Goal: Task Accomplishment & Management: Manage account settings

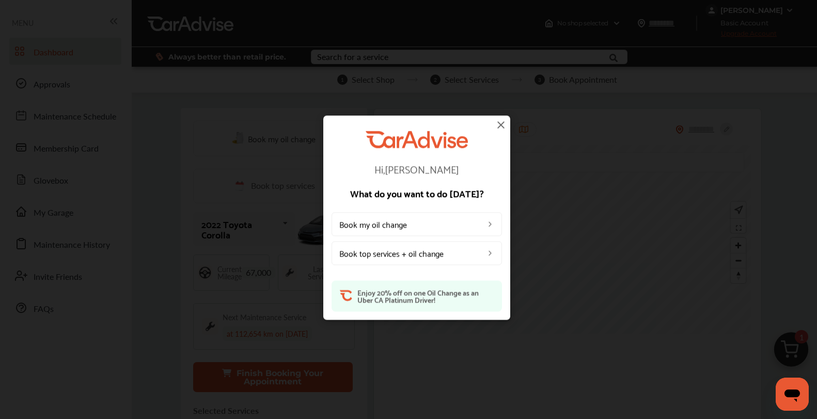
click at [502, 125] on img at bounding box center [501, 124] width 12 height 12
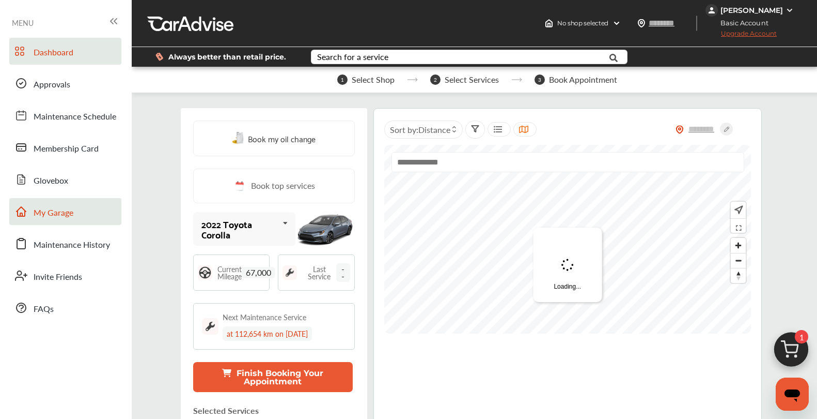
click at [65, 206] on span "My Garage" at bounding box center [54, 212] width 40 height 13
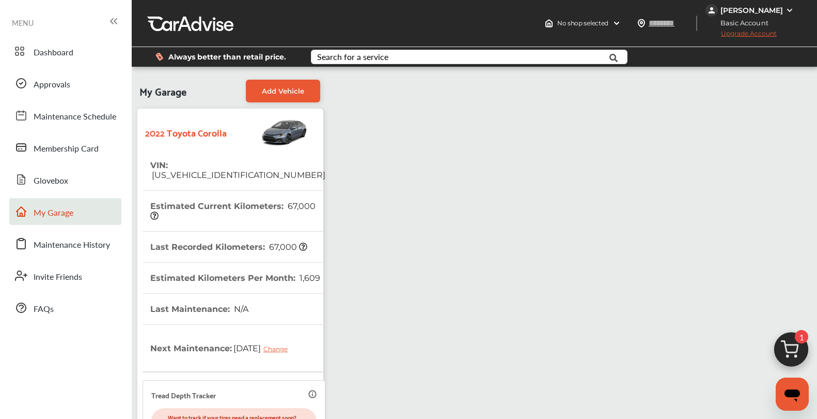
click at [749, 11] on div "[PERSON_NAME]" at bounding box center [752, 10] width 63 height 9
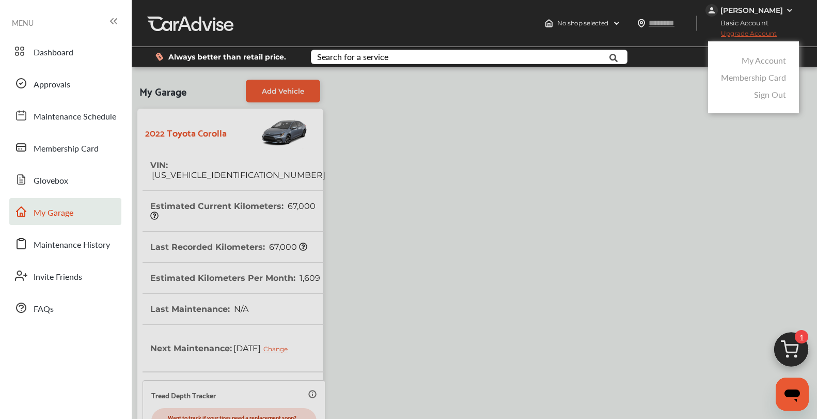
click at [754, 60] on link "My Account" at bounding box center [764, 60] width 44 height 12
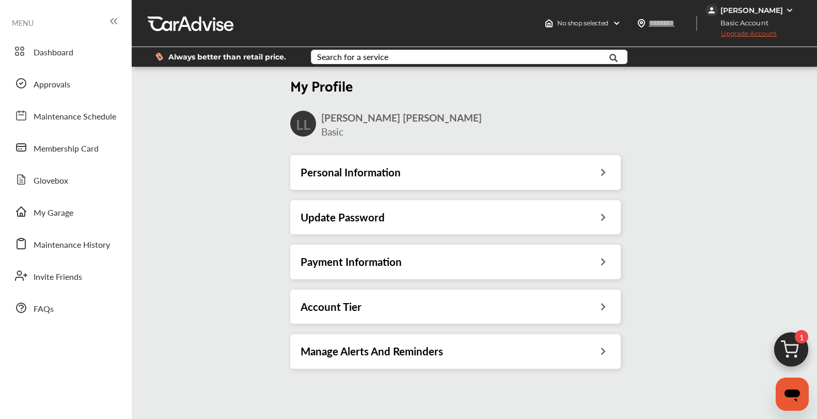
click at [427, 264] on div "Payment Information" at bounding box center [456, 261] width 310 height 13
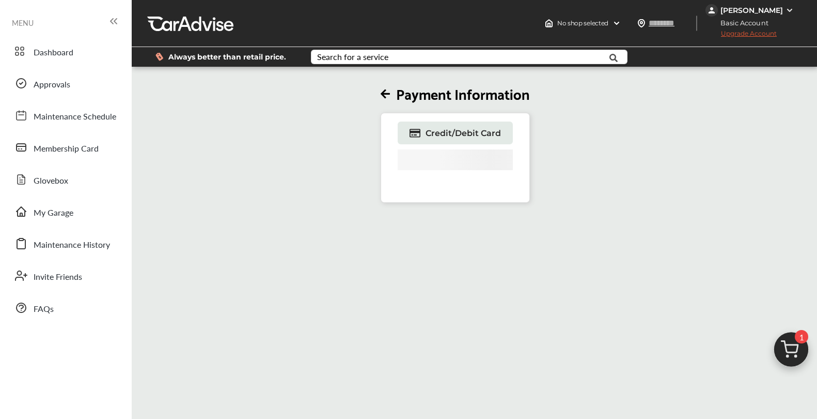
type input "*******"
